Goal: Go to known website

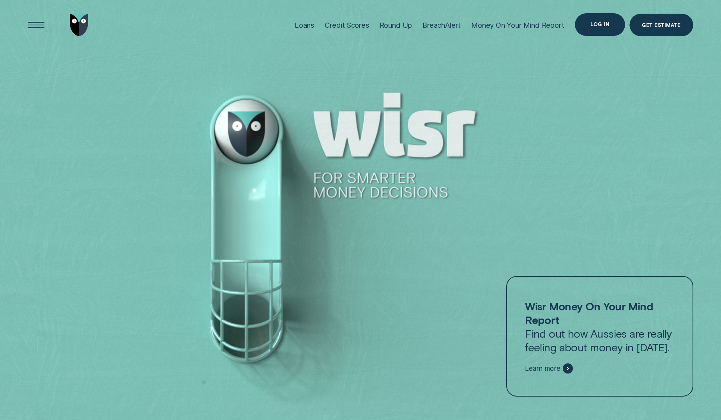
click at [597, 24] on div "Log in" at bounding box center [600, 24] width 19 height 4
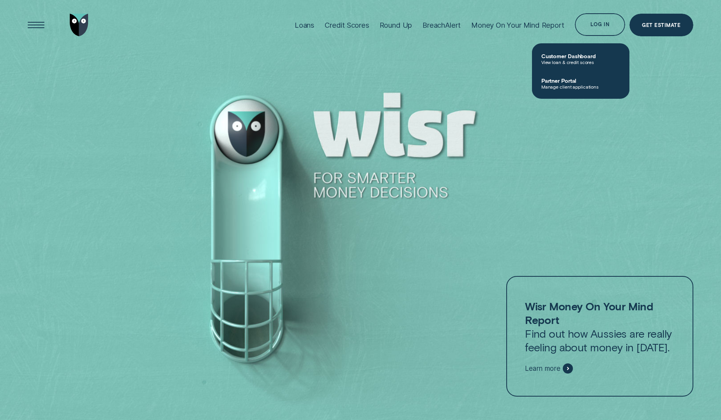
drag, startPoint x: 574, startPoint y: 84, endPoint x: 596, endPoint y: 90, distance: 23.1
click at [574, 84] on span "Manage client applications" at bounding box center [581, 86] width 79 height 5
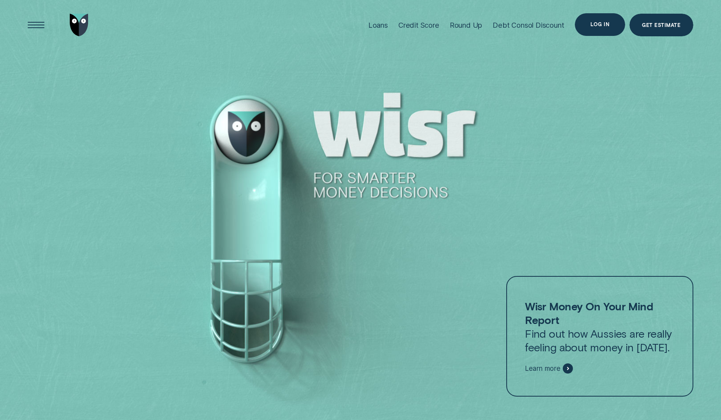
click at [596, 27] on div "Log in" at bounding box center [600, 24] width 19 height 4
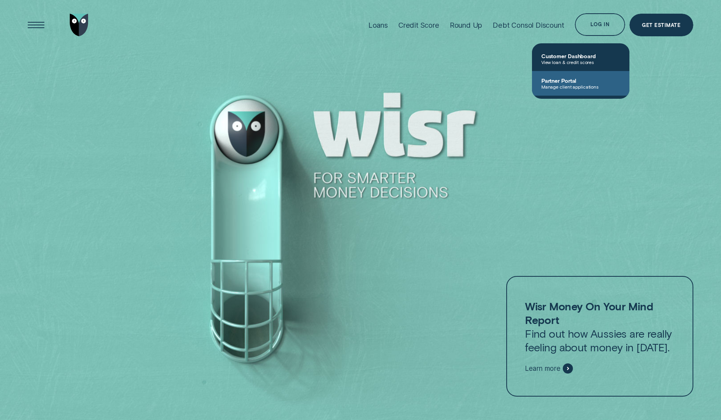
click at [564, 83] on span "Partner Portal" at bounding box center [581, 80] width 79 height 7
